Goal: Complete application form

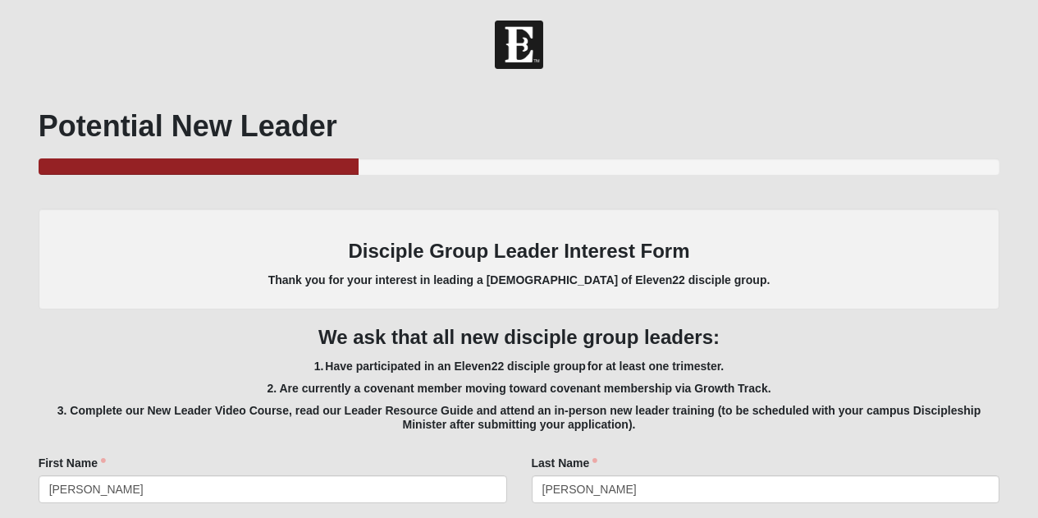
select select "3"
select select "Yes"
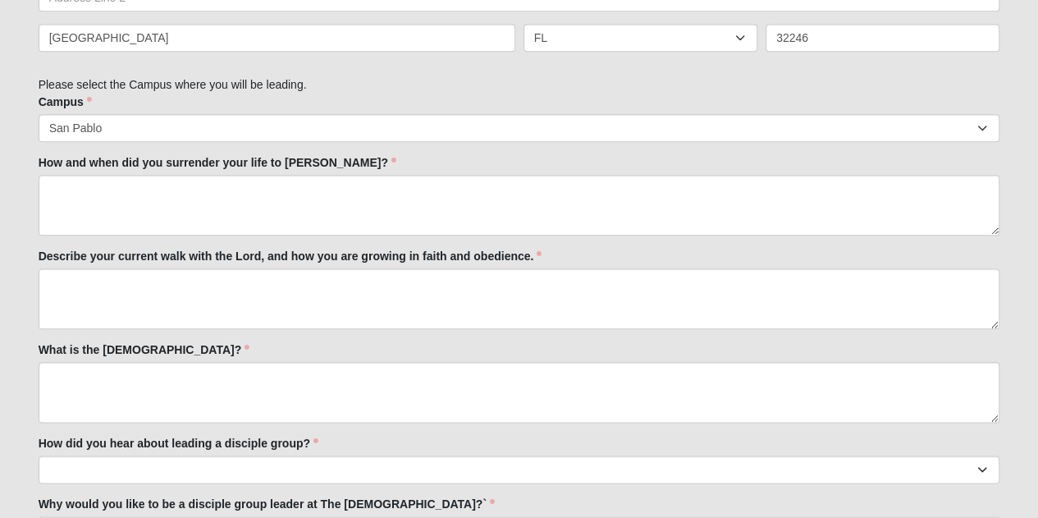
scroll to position [755, 0]
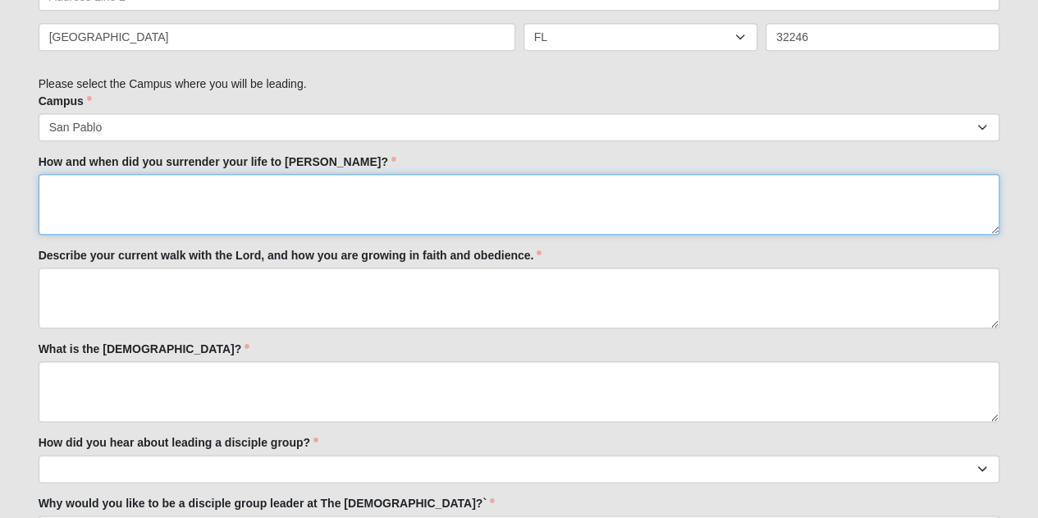
click at [277, 207] on textarea "How and when did you surrender your life to [PERSON_NAME]?" at bounding box center [520, 204] width 962 height 61
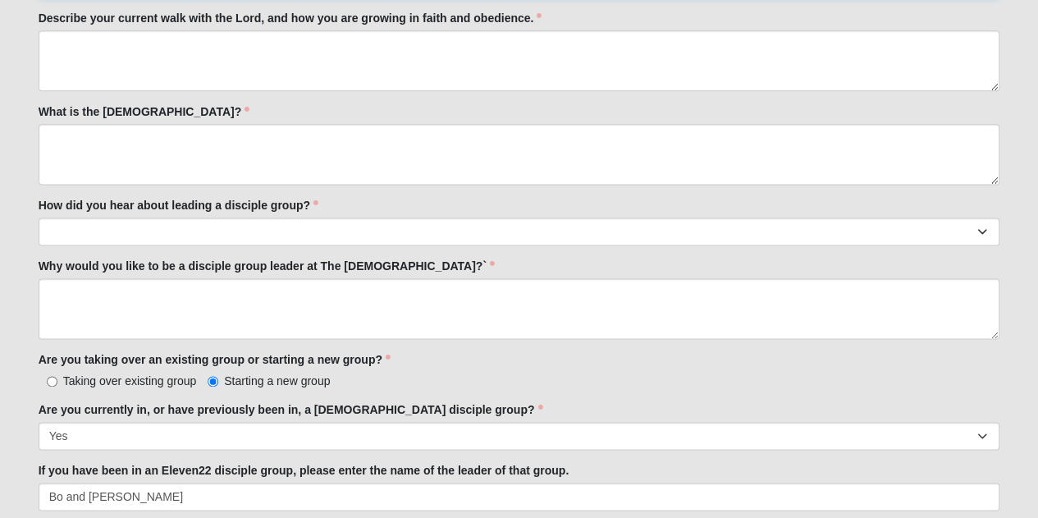
scroll to position [1016, 0]
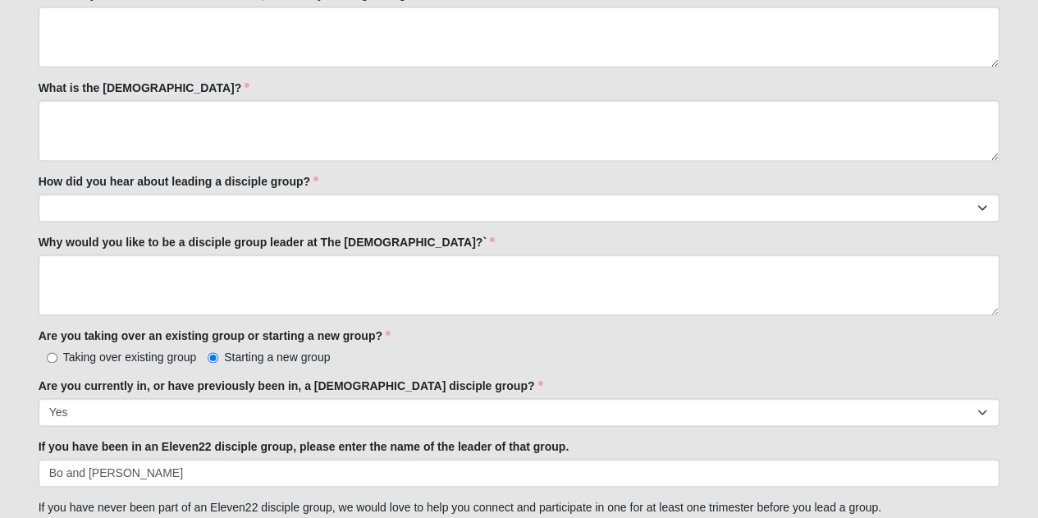
type textarea "I grew up in a [DEMOGRAPHIC_DATA] family and attending church. I was "saved" in…"
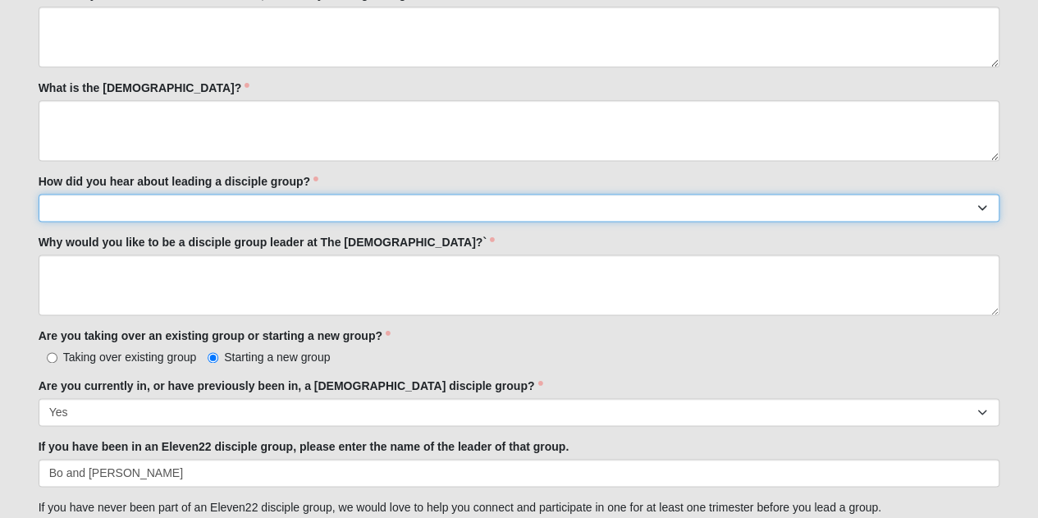
click at [269, 201] on select "Worship Guide [DEMOGRAPHIC_DATA]/In-service announcement Website Social Media E…" at bounding box center [520, 208] width 962 height 28
select select "Staff/Serve Staff Volunteer"
click at [39, 194] on select "Worship Guide [DEMOGRAPHIC_DATA]/In-service announcement Website Social Media E…" at bounding box center [520, 208] width 962 height 28
click at [312, 199] on select "Worship Guide [DEMOGRAPHIC_DATA]/In-service announcement Website Social Media E…" at bounding box center [520, 208] width 962 height 28
click at [39, 194] on select "Worship Guide [DEMOGRAPHIC_DATA]/In-service announcement Website Social Media E…" at bounding box center [520, 208] width 962 height 28
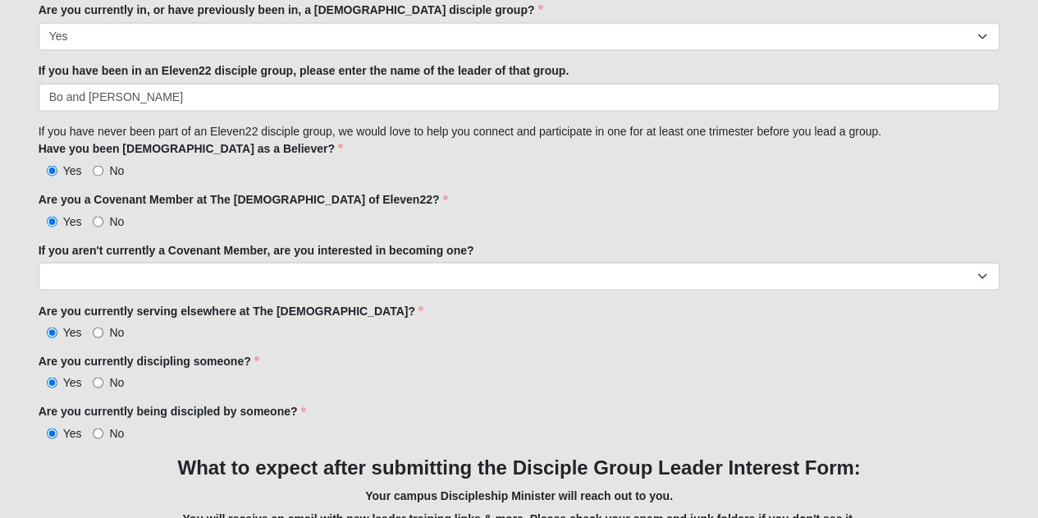
scroll to position [1410, 0]
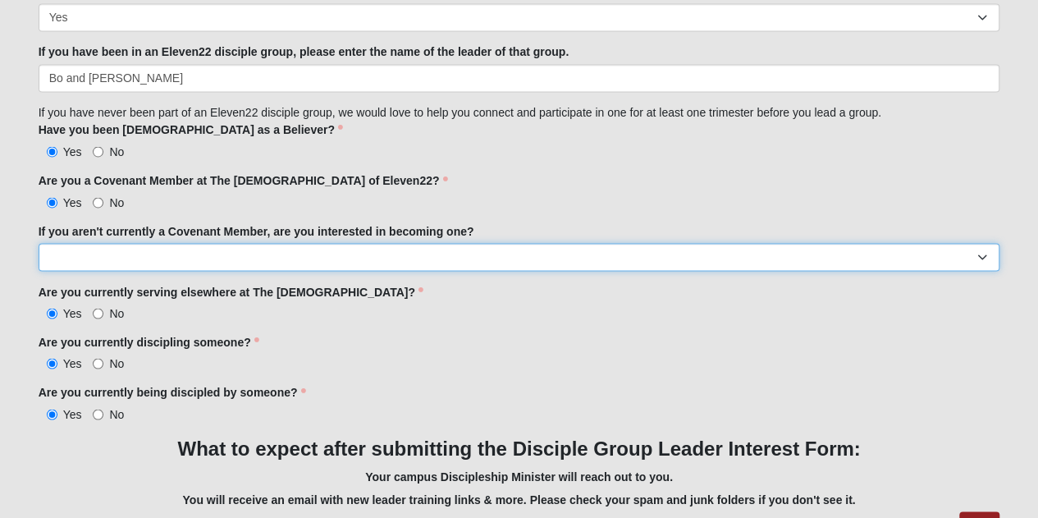
click at [99, 247] on select "Yes No" at bounding box center [520, 257] width 962 height 28
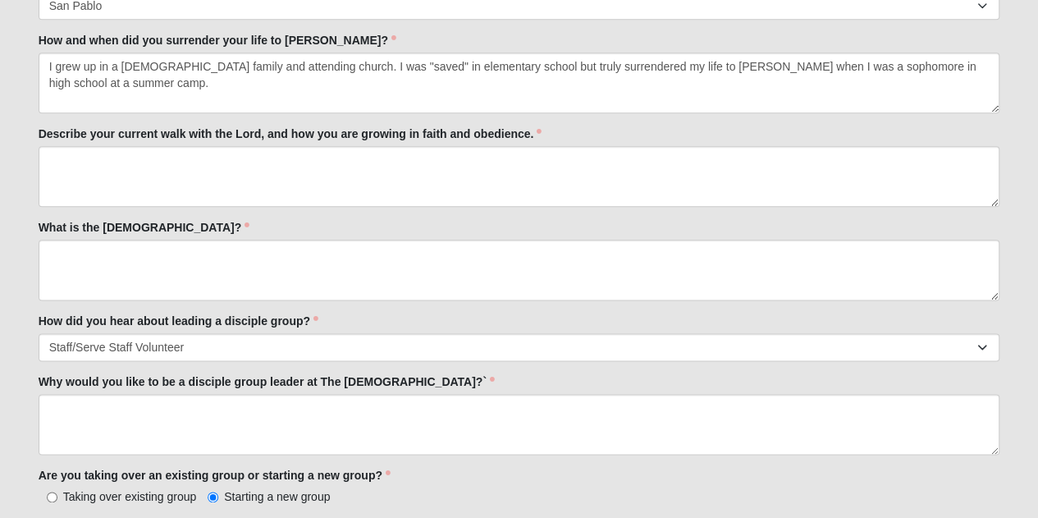
scroll to position [880, 0]
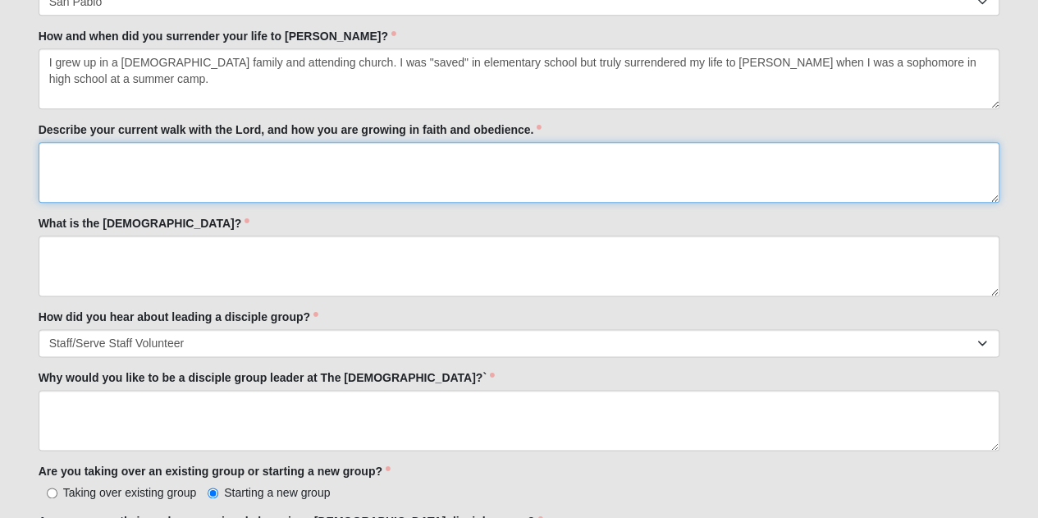
click at [217, 164] on textarea "Describe your current walk with the Lord, and how you are growing in faith and …" at bounding box center [520, 172] width 962 height 61
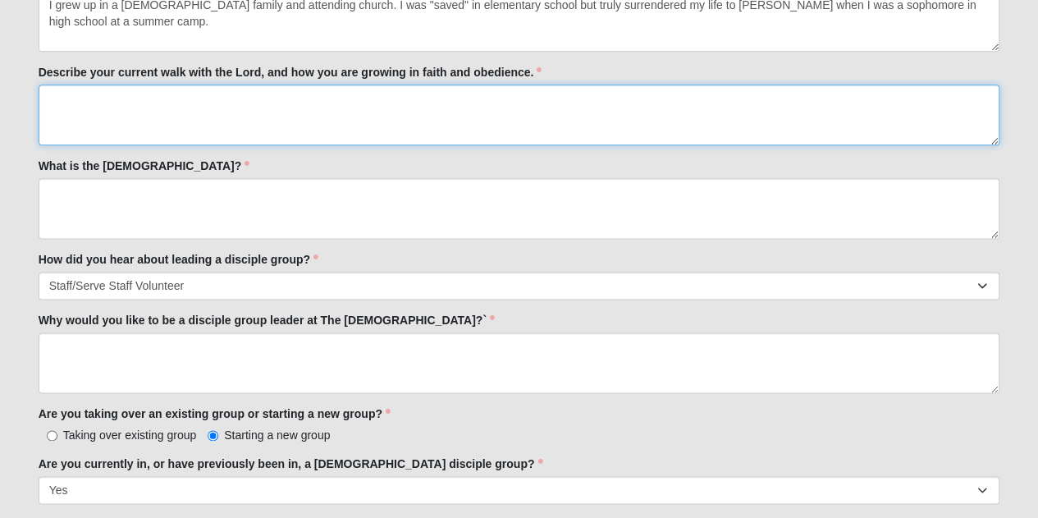
scroll to position [949, 0]
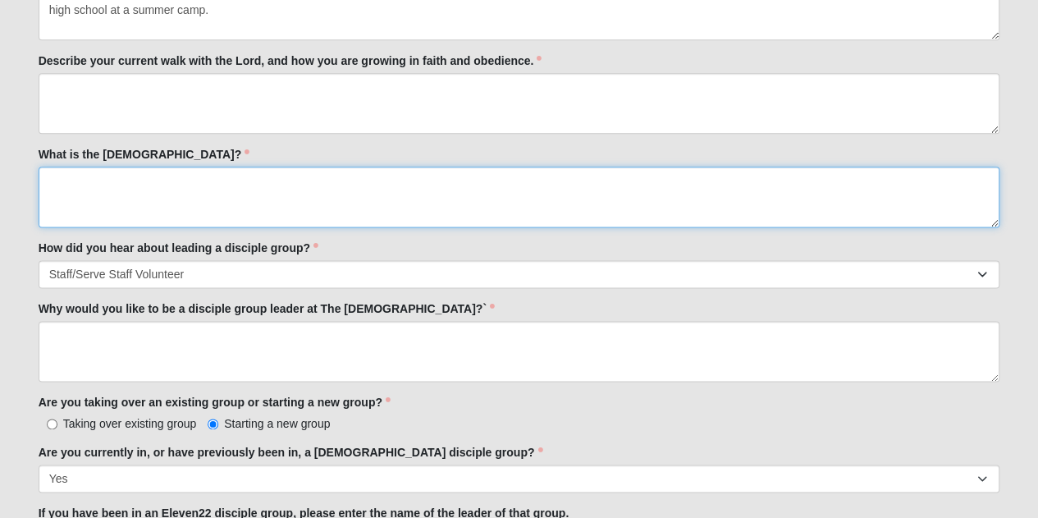
click at [195, 211] on textarea "What is the [DEMOGRAPHIC_DATA]?" at bounding box center [520, 197] width 962 height 61
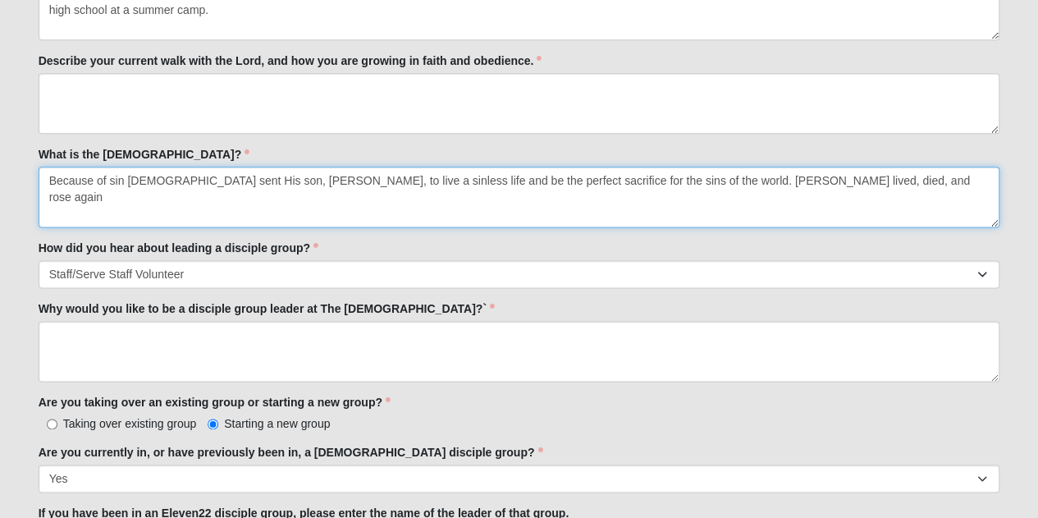
click at [707, 181] on textarea "Because of sin [DEMOGRAPHIC_DATA] sent His son, [PERSON_NAME], to live a sinles…" at bounding box center [520, 197] width 962 height 61
click at [861, 181] on textarea "Because of sin [DEMOGRAPHIC_DATA] sent His son, [PERSON_NAME], to live a sinles…" at bounding box center [520, 197] width 962 height 61
click at [677, 185] on textarea "Because of sin [DEMOGRAPHIC_DATA] sent His son, [PERSON_NAME], to live a sinles…" at bounding box center [520, 197] width 962 height 61
click at [925, 181] on textarea "Because of sin [DEMOGRAPHIC_DATA] sent His son, [PERSON_NAME], to live a sinles…" at bounding box center [520, 197] width 962 height 61
drag, startPoint x: 535, startPoint y: 178, endPoint x: 555, endPoint y: 183, distance: 20.3
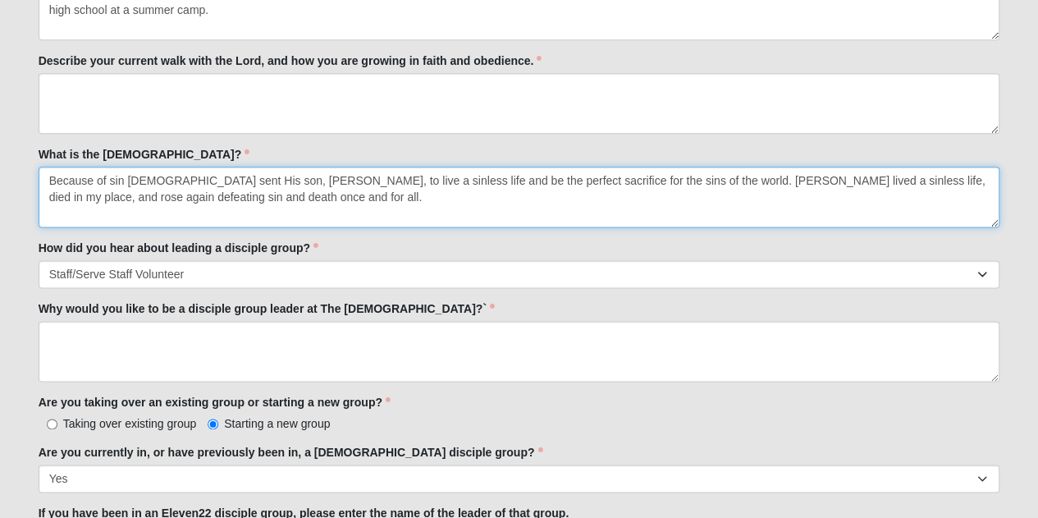
click at [555, 183] on textarea "Because of sin [DEMOGRAPHIC_DATA] sent His son, [PERSON_NAME], to live a sinles…" at bounding box center [520, 197] width 962 height 61
click at [127, 176] on textarea "Because of sin [DEMOGRAPHIC_DATA] sent His son, [PERSON_NAME], to live a sinles…" at bounding box center [520, 197] width 962 height 61
click at [418, 199] on textarea "Because of sin and [DEMOGRAPHIC_DATA]'s love for His creation, [DEMOGRAPHIC_DAT…" at bounding box center [520, 197] width 962 height 61
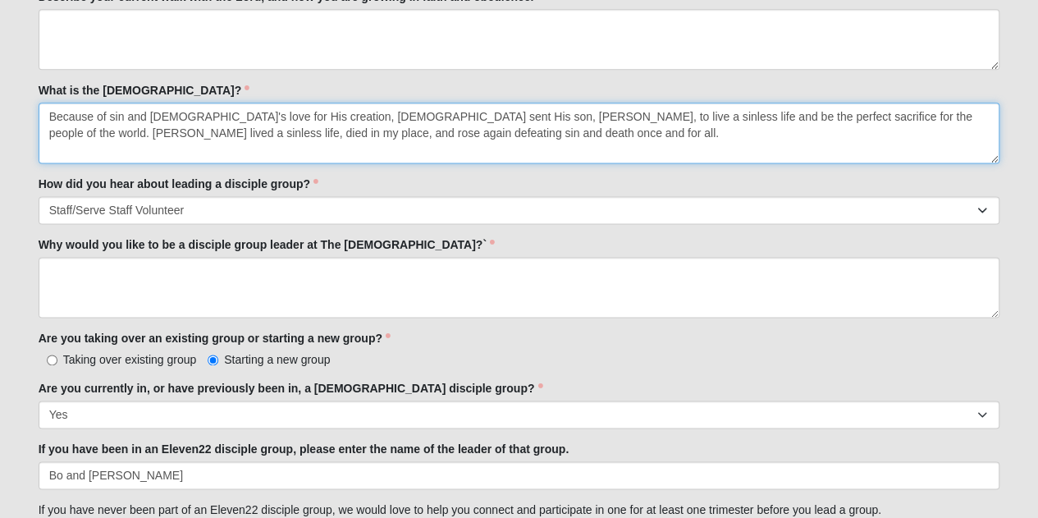
scroll to position [1023, 0]
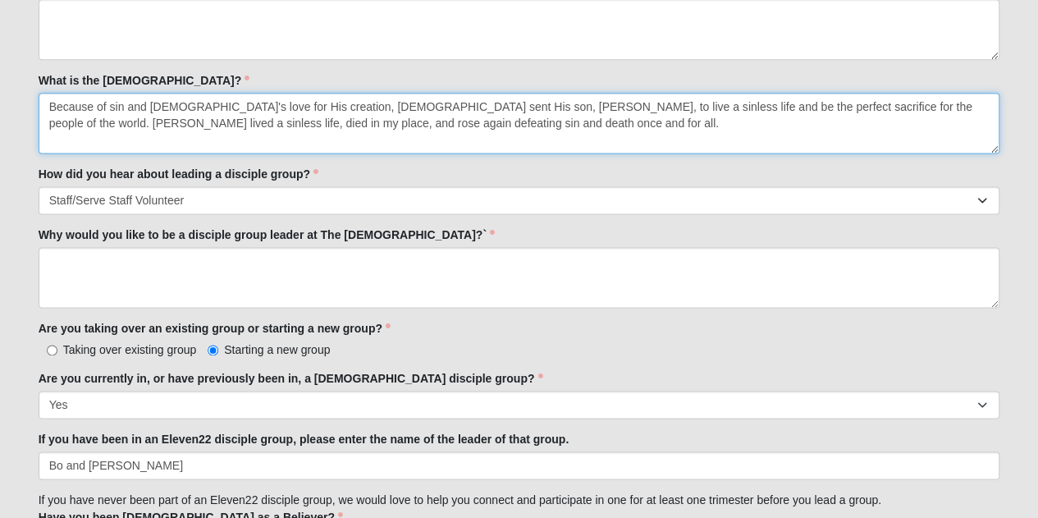
type textarea "Because of sin and [DEMOGRAPHIC_DATA]'s love for His creation, [DEMOGRAPHIC_DAT…"
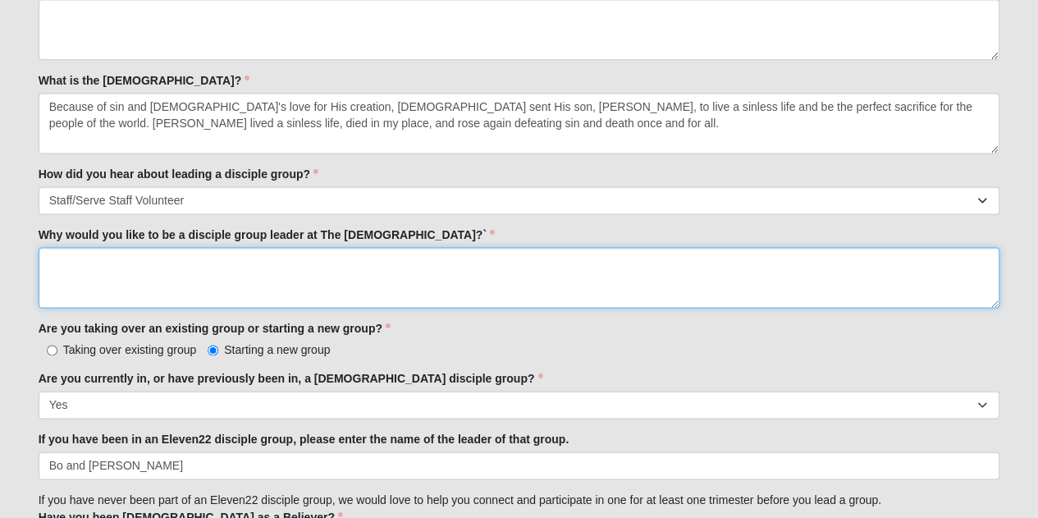
click at [476, 258] on textarea "Why would you like to be a disciple group leader at The [DEMOGRAPHIC_DATA]?`" at bounding box center [520, 277] width 962 height 61
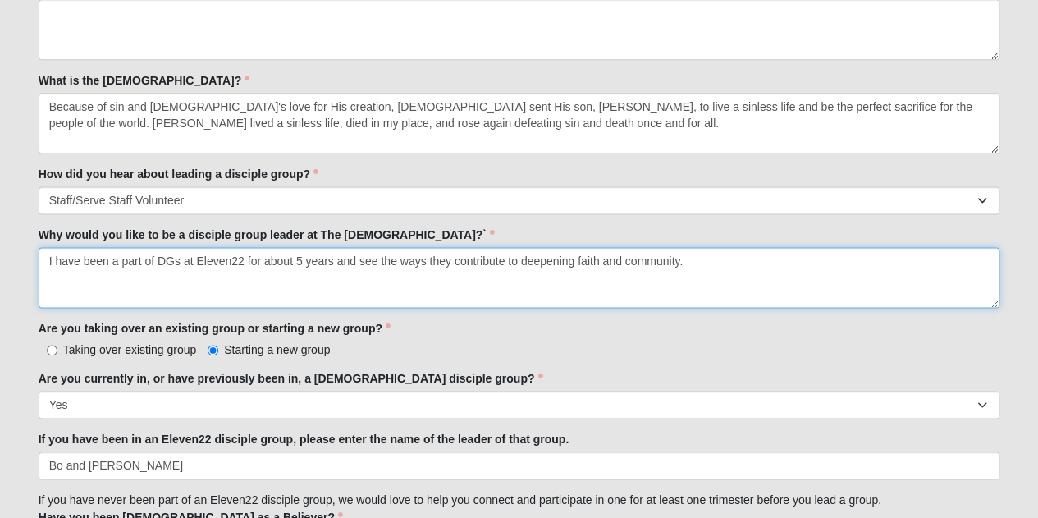
click at [724, 263] on textarea "I have been a part of DGs at Eleven22 for about 5 years and see the ways they c…" at bounding box center [520, 277] width 962 height 61
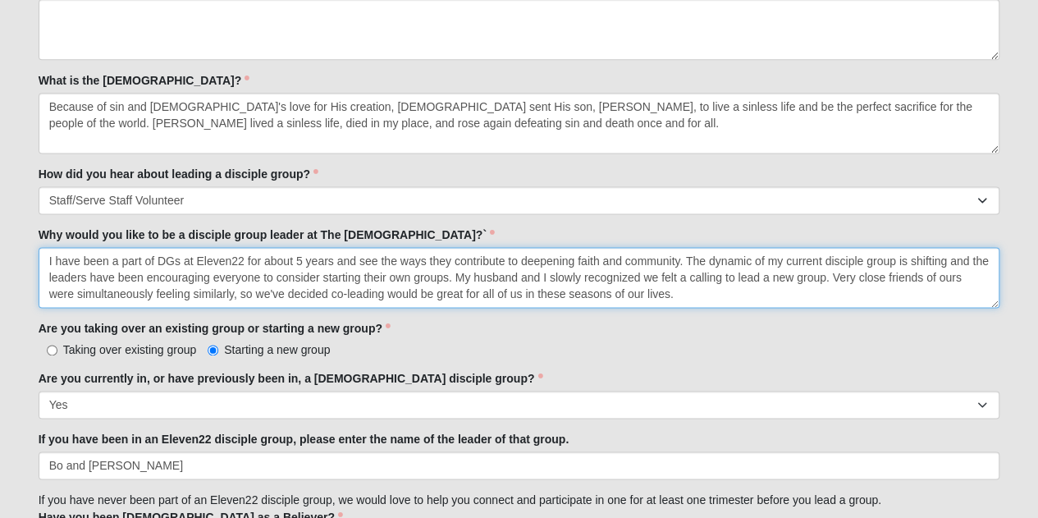
click at [690, 252] on textarea "I have been a part of DGs at Eleven22 for about 5 years and see the ways they c…" at bounding box center [520, 277] width 962 height 61
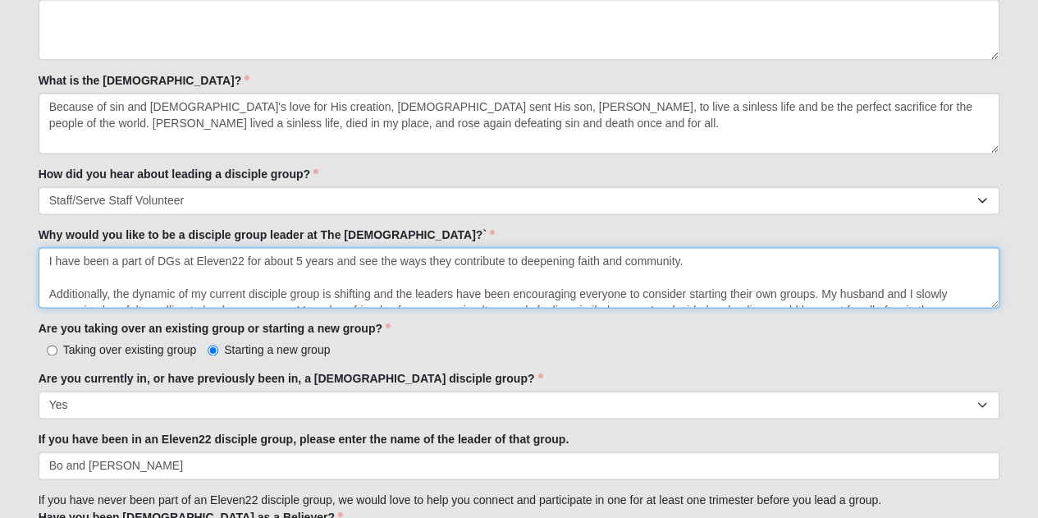
click at [690, 254] on textarea "I have been a part of DGs at Eleven22 for about 5 years and see the ways they c…" at bounding box center [520, 277] width 962 height 61
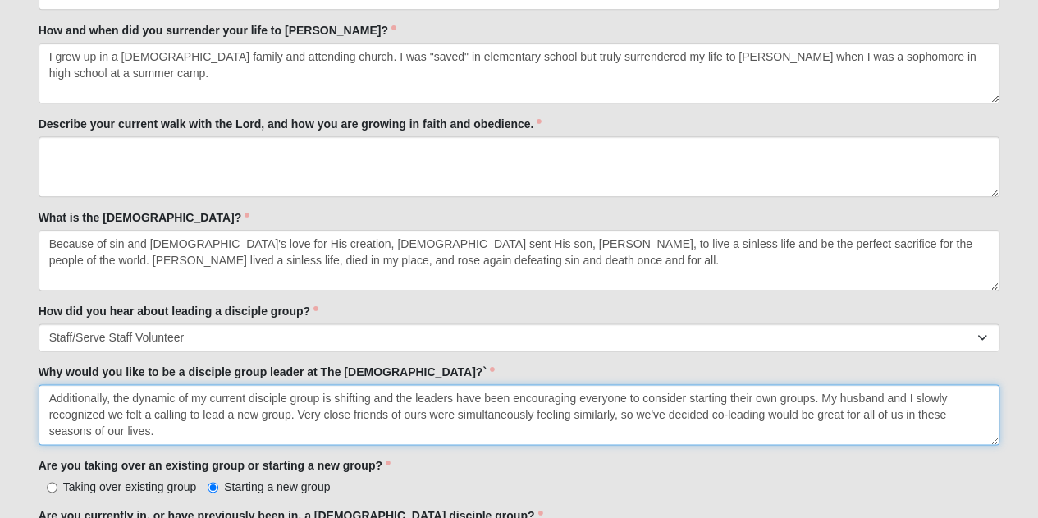
scroll to position [885, 0]
type textarea "I have been a part of DGs at Eleven22 for about 5 years and see the ways they c…"
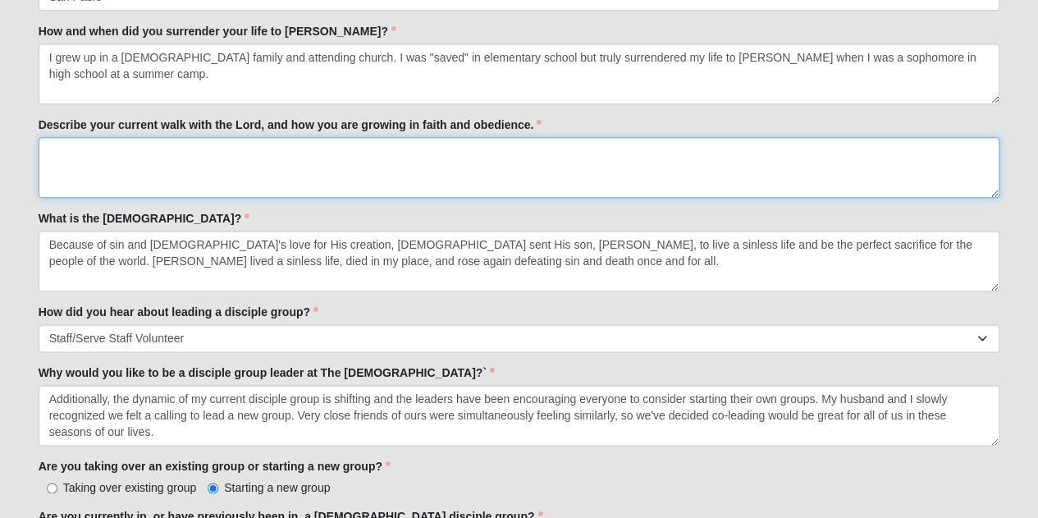
click at [651, 170] on textarea "Describe your current walk with the Lord, and how you are growing in faith and …" at bounding box center [520, 167] width 962 height 61
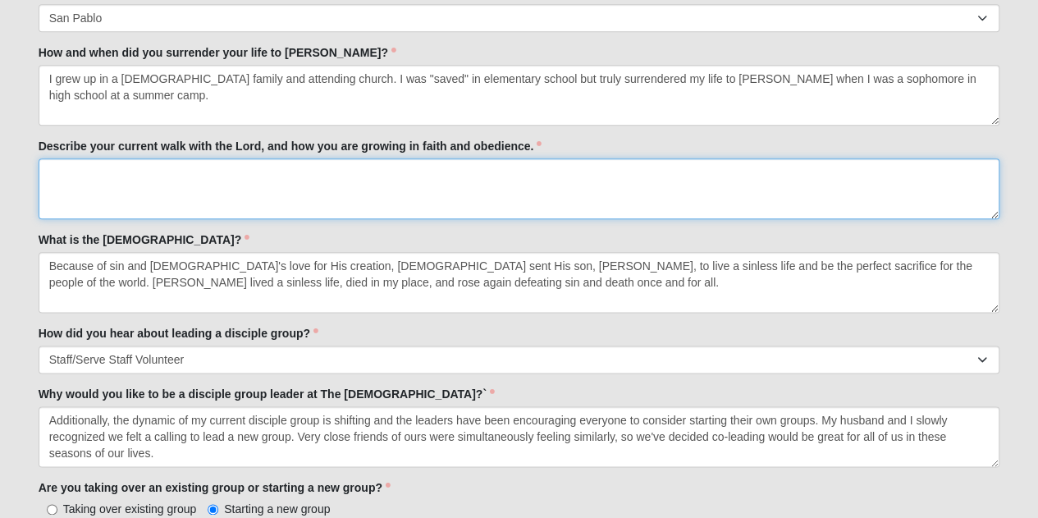
scroll to position [863, 0]
type textarea "C"
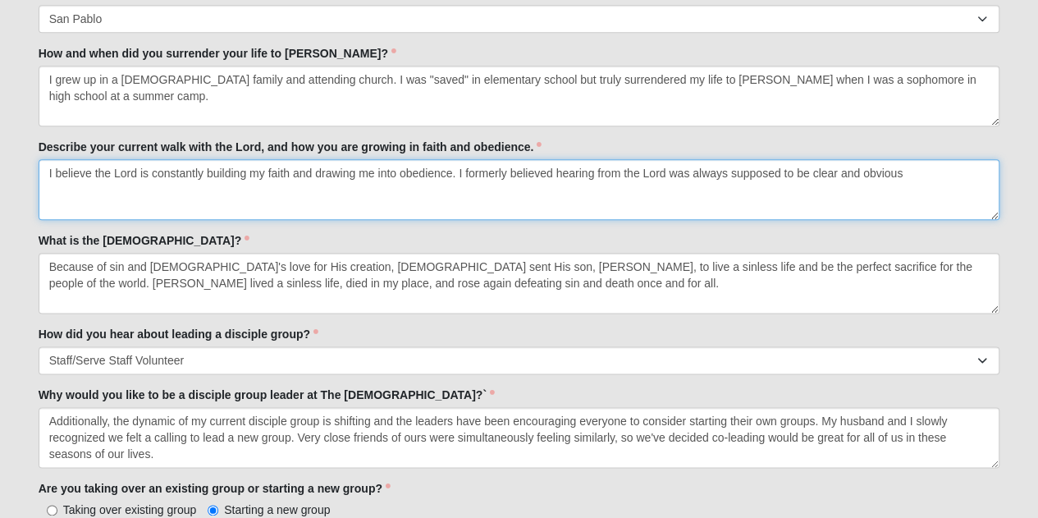
click at [459, 171] on textarea "I believe the Lord is constantly building my faith and drawing me into obedienc…" at bounding box center [520, 189] width 962 height 61
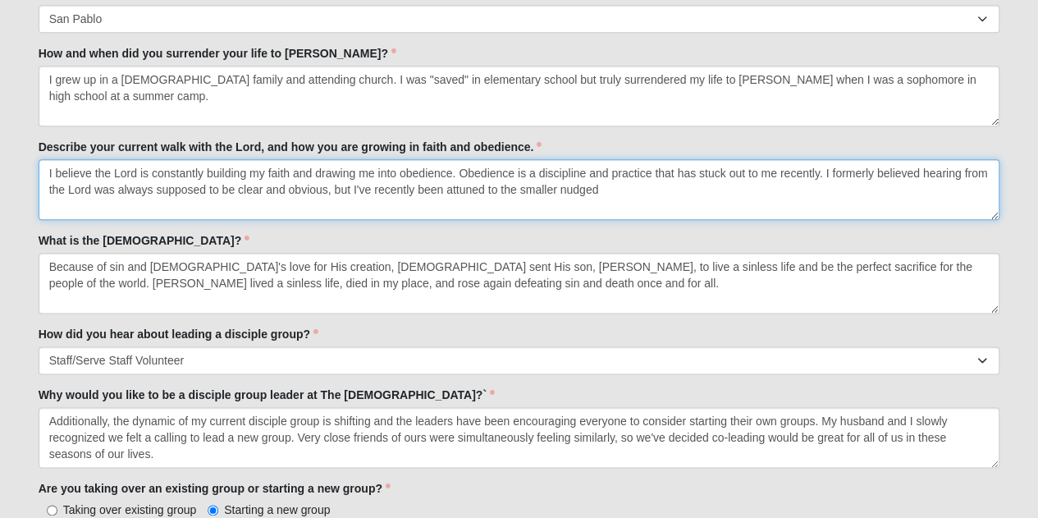
click at [611, 181] on textarea "I believe the Lord is constantly building my faith and drawing me into obedienc…" at bounding box center [520, 189] width 962 height 61
click at [633, 190] on textarea "I believe the Lord is constantly building my faith and drawing me into obedienc…" at bounding box center [520, 189] width 962 height 61
click at [707, 191] on textarea "I believe the Lord is constantly building my faith and drawing me into obedienc…" at bounding box center [520, 189] width 962 height 61
click at [553, 211] on textarea "I believe the Lord is constantly building my faith and drawing me into obedienc…" at bounding box center [520, 189] width 962 height 61
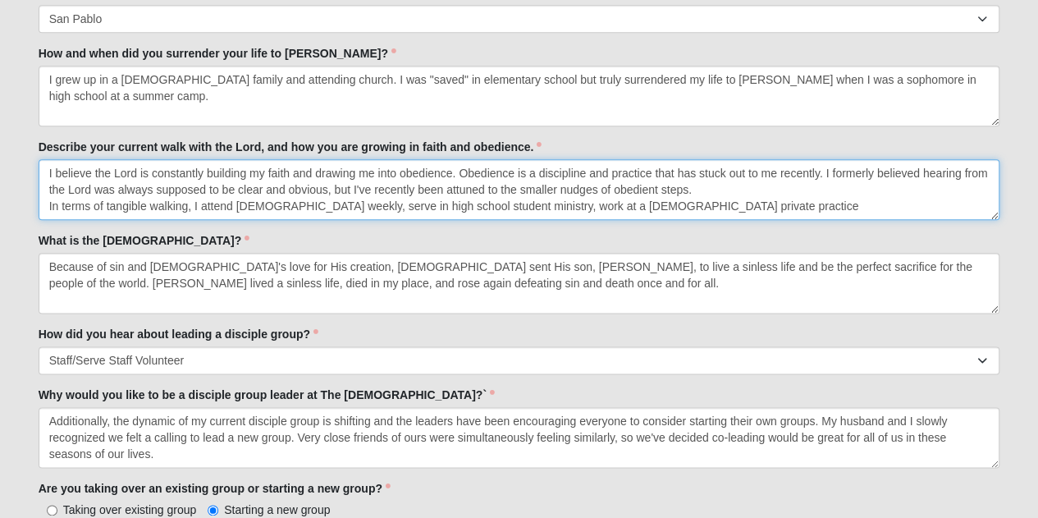
click at [602, 204] on textarea "I believe the Lord is constantly building my faith and drawing me into obedienc…" at bounding box center [520, 189] width 962 height 61
click at [739, 208] on textarea "I believe the Lord is constantly building my faith and drawing me into obedienc…" at bounding box center [520, 189] width 962 height 61
click at [724, 194] on textarea "I believe the Lord is constantly building my faith and drawing me into obedienc…" at bounding box center [520, 189] width 962 height 61
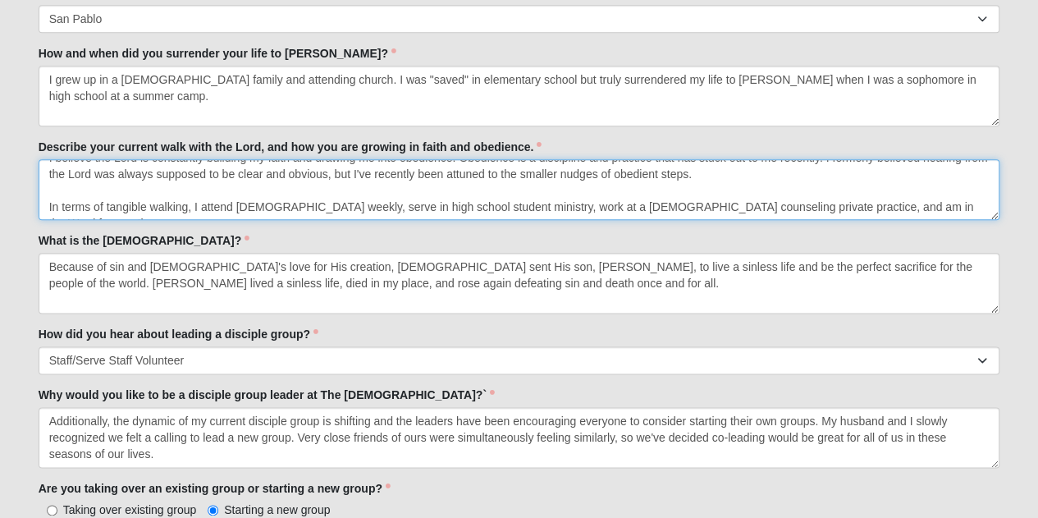
scroll to position [16, 0]
click at [912, 203] on textarea "I believe the Lord is constantly building my faith and drawing me into obedienc…" at bounding box center [520, 189] width 962 height 61
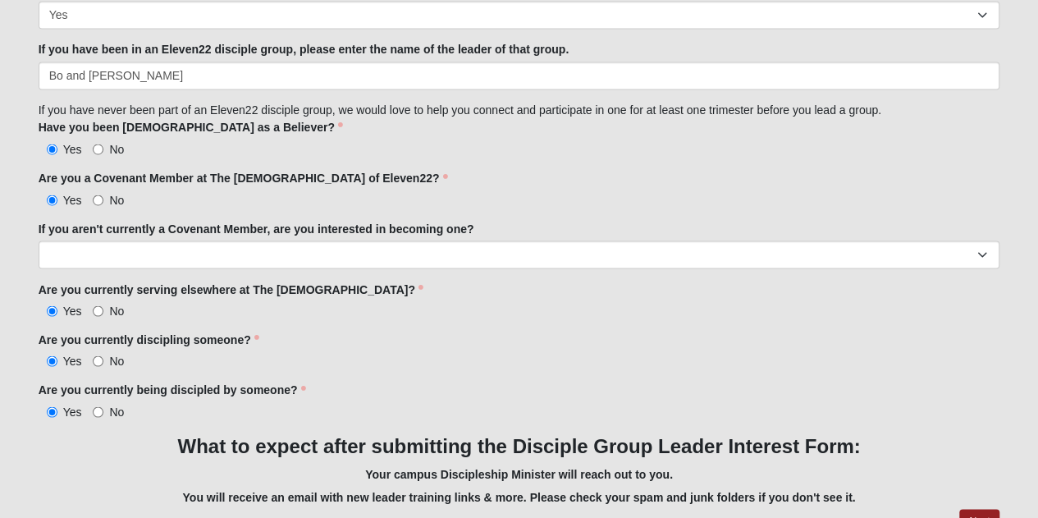
scroll to position [1487, 0]
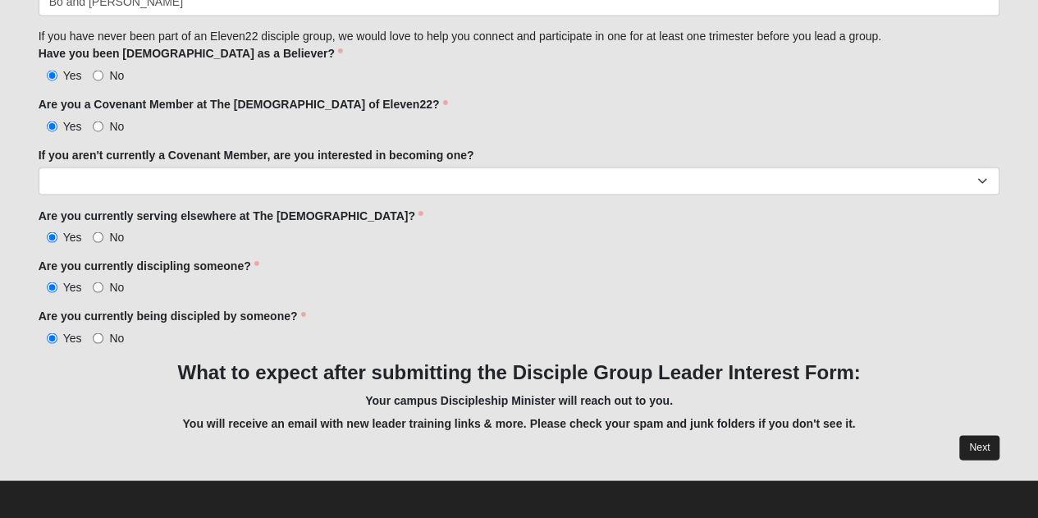
type textarea "I believe the Lord is constantly building my faith and drawing me into obedienc…"
click at [967, 446] on link "Next" at bounding box center [979, 447] width 40 height 24
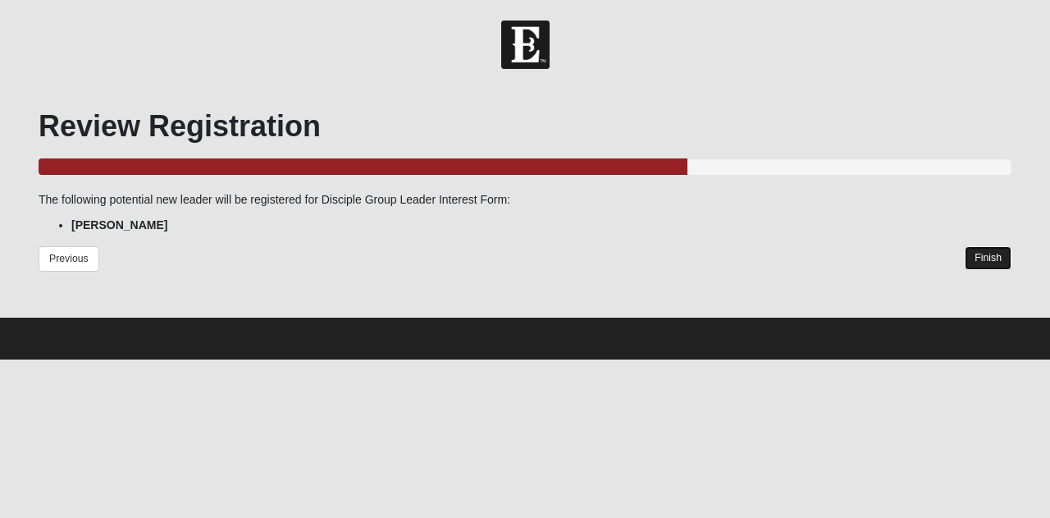
click at [990, 258] on link "Finish" at bounding box center [988, 258] width 47 height 24
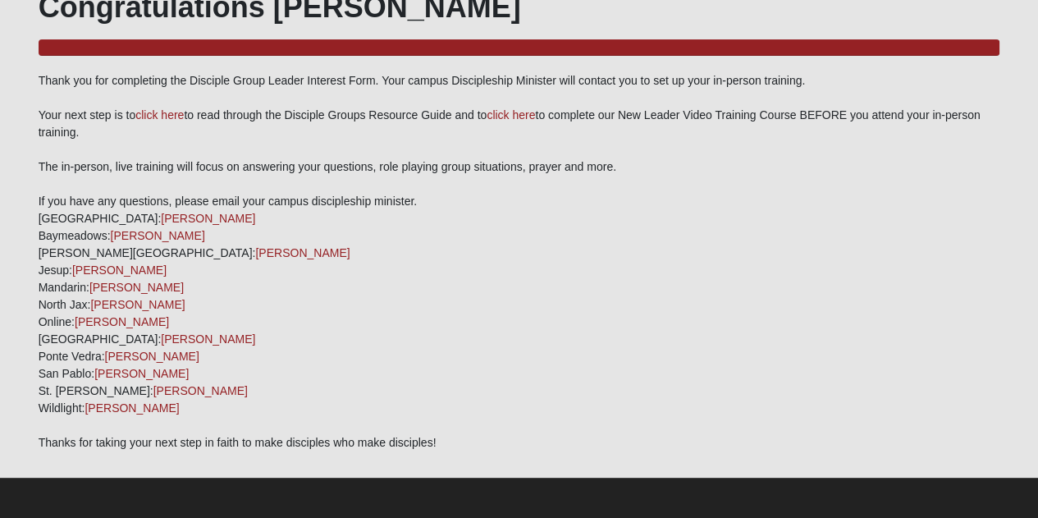
scroll to position [120, 0]
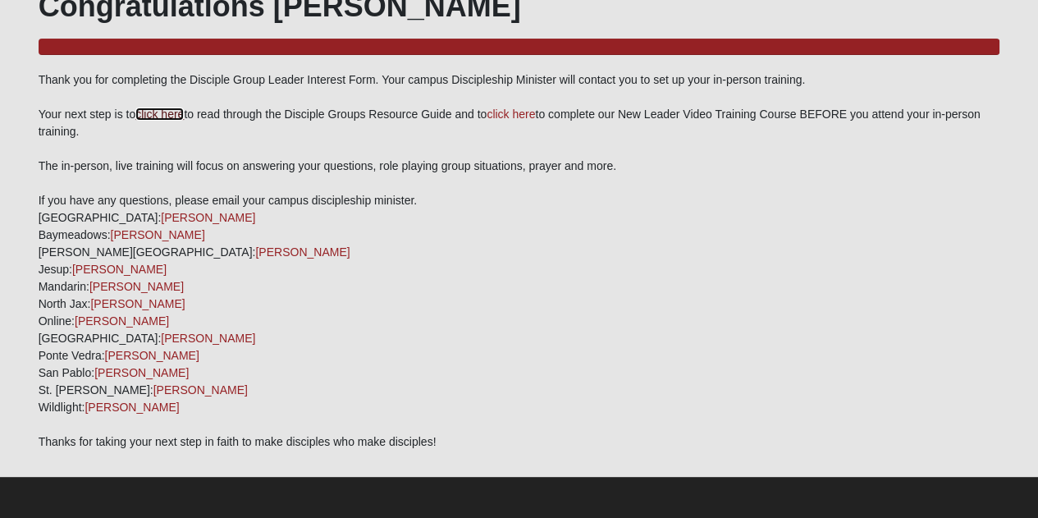
click at [172, 116] on link "click here" at bounding box center [159, 113] width 48 height 13
click at [176, 117] on link "click here" at bounding box center [159, 113] width 48 height 13
click at [531, 115] on link "click here" at bounding box center [511, 113] width 48 height 13
